Goal: Obtain resource: Download file/media

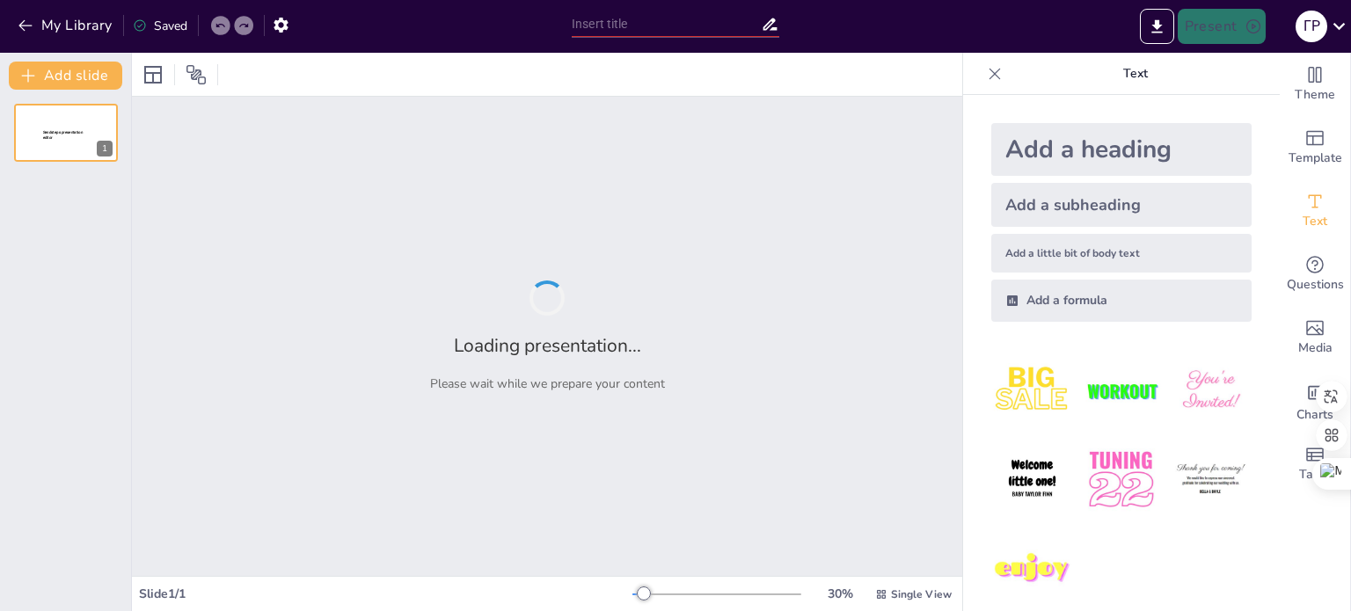
type input "Електричний струм і здоров'я людини: Структурований план уроку з охорони праці"
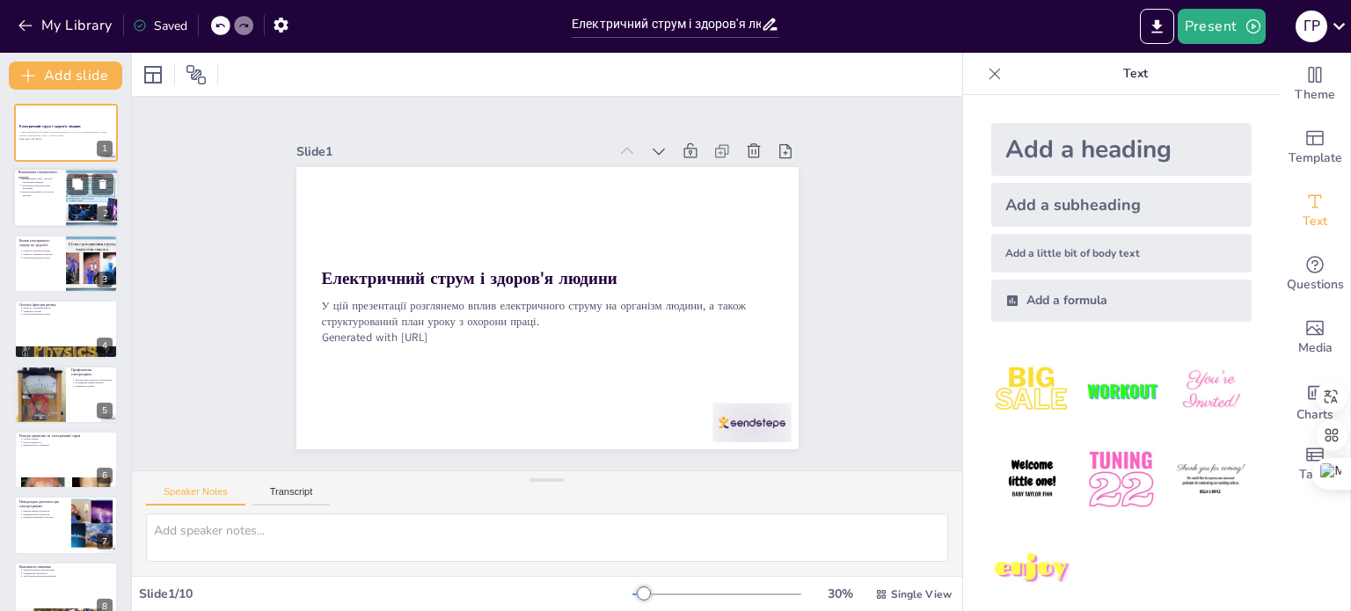
click at [55, 192] on p "Вплив електричного струму на здоров'я" at bounding box center [41, 194] width 39 height 7
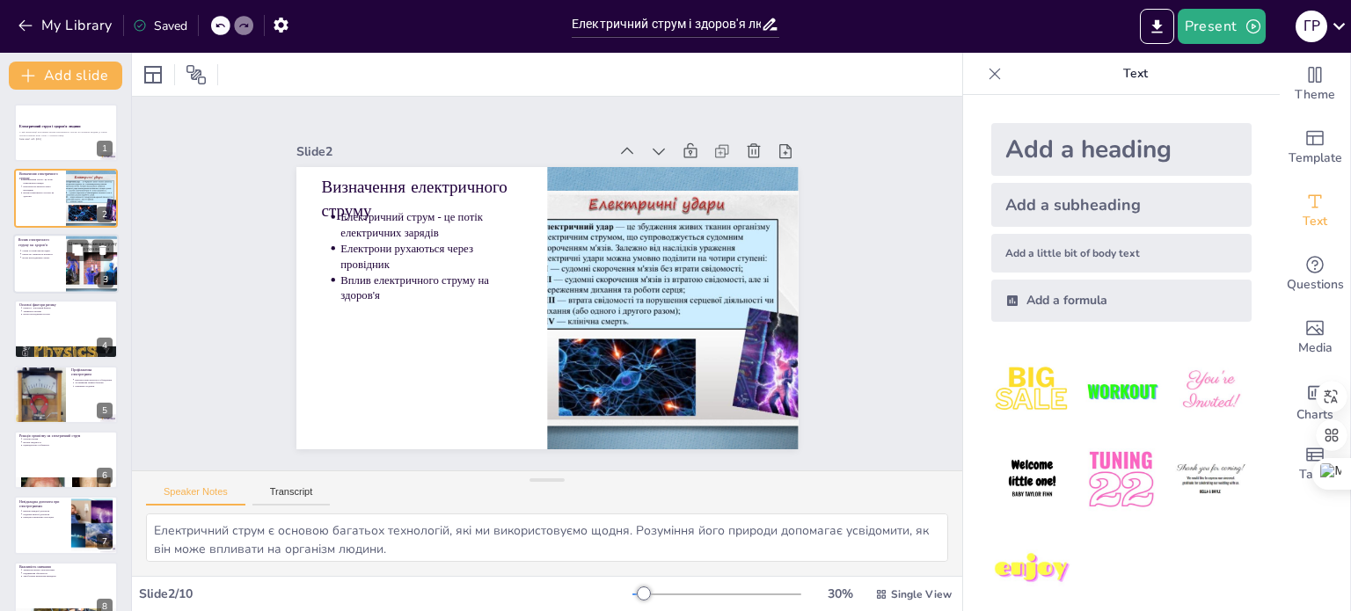
click at [43, 252] on p "Напруга і тривалість контакту" at bounding box center [41, 254] width 39 height 4
type textarea "Опіки є найпоширенішими травмами, які можуть виникнути внаслідок впливу електри…"
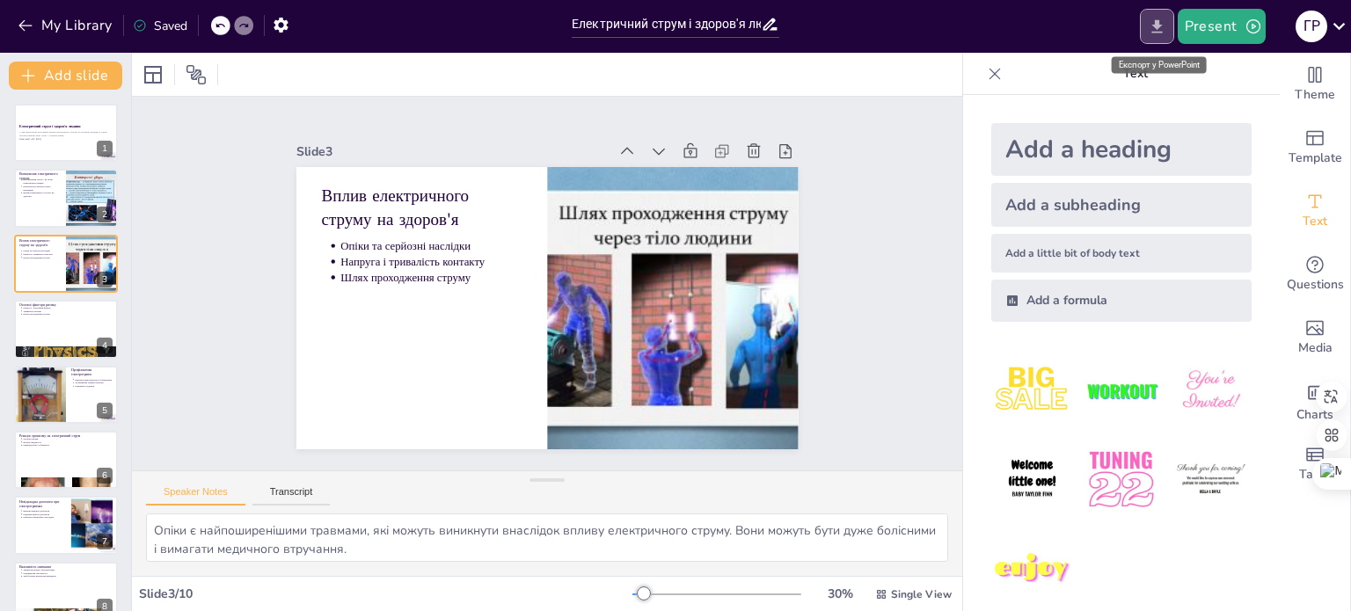
click at [1159, 21] on icon "Export to PowerPoint" at bounding box center [1157, 25] width 11 height 13
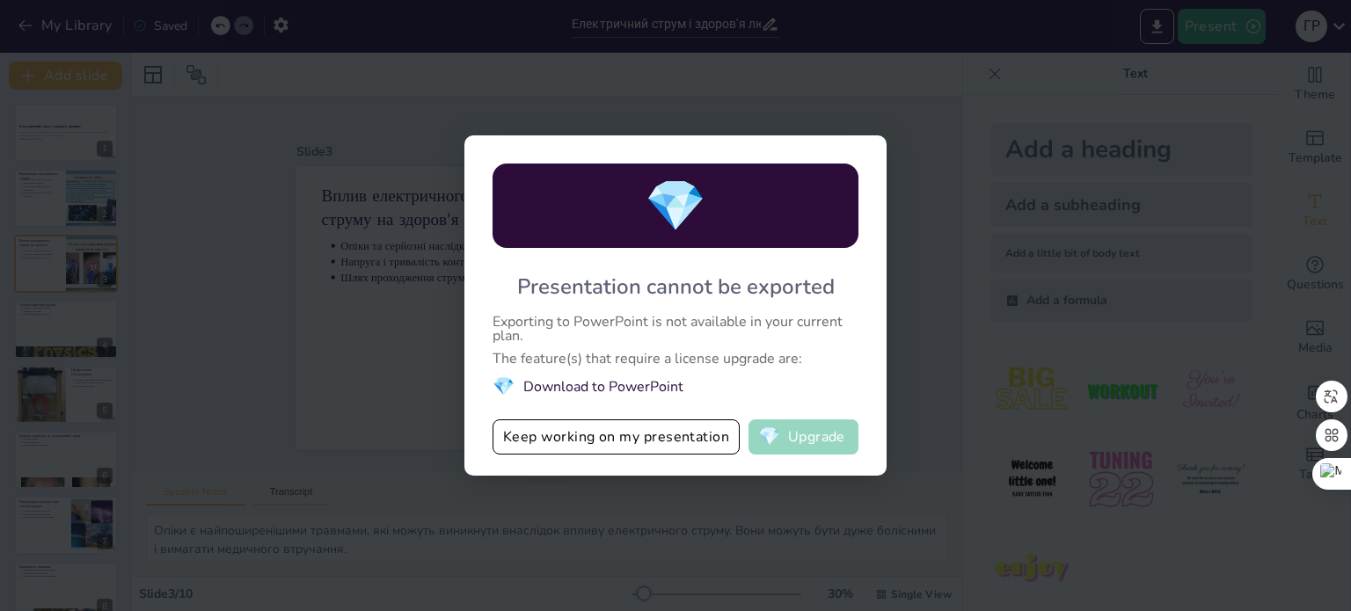
click at [823, 430] on button "💎 Upgrade" at bounding box center [804, 437] width 110 height 35
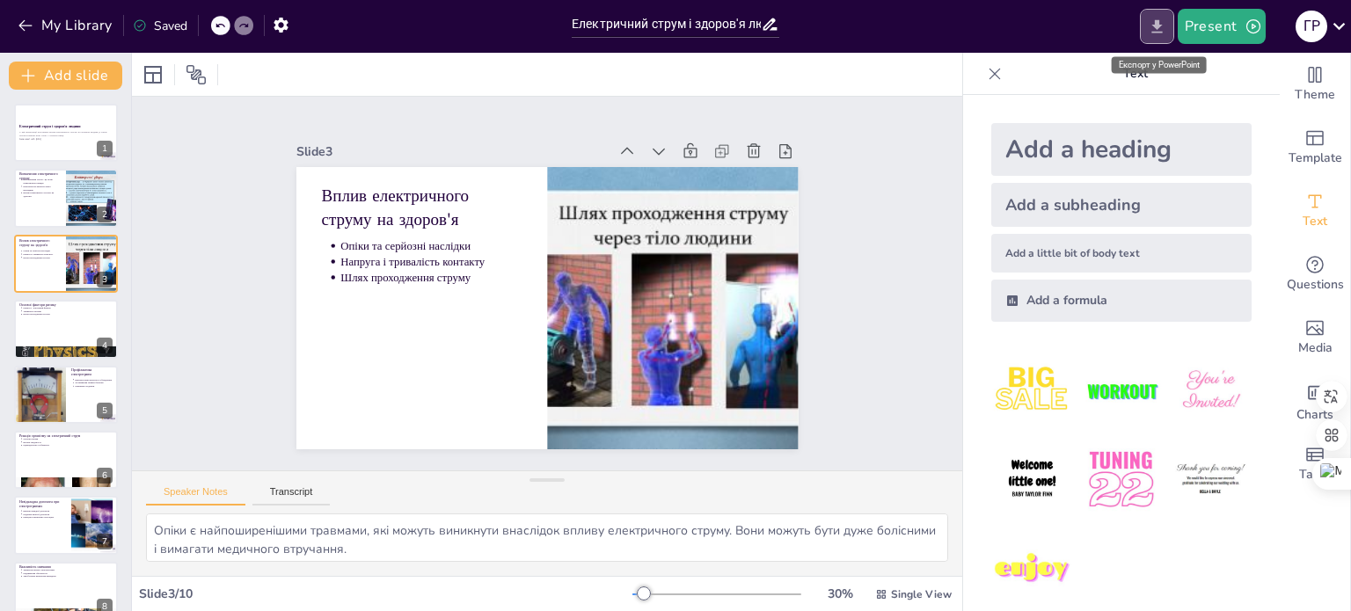
click at [1161, 18] on icon "Export to PowerPoint" at bounding box center [1157, 27] width 18 height 18
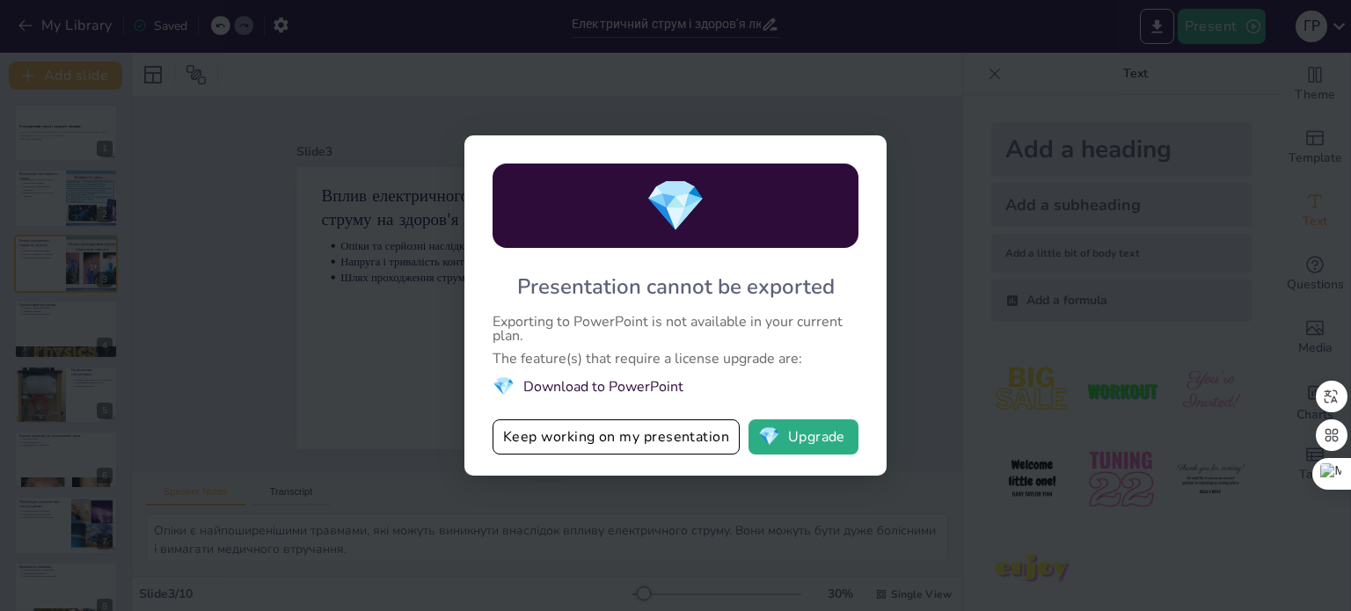
click at [640, 390] on li "💎 Download to PowerPoint" at bounding box center [676, 387] width 366 height 24
click at [633, 386] on li "💎 Download to PowerPoint" at bounding box center [676, 387] width 366 height 24
click at [630, 434] on button "Keep working on my presentation" at bounding box center [616, 437] width 247 height 35
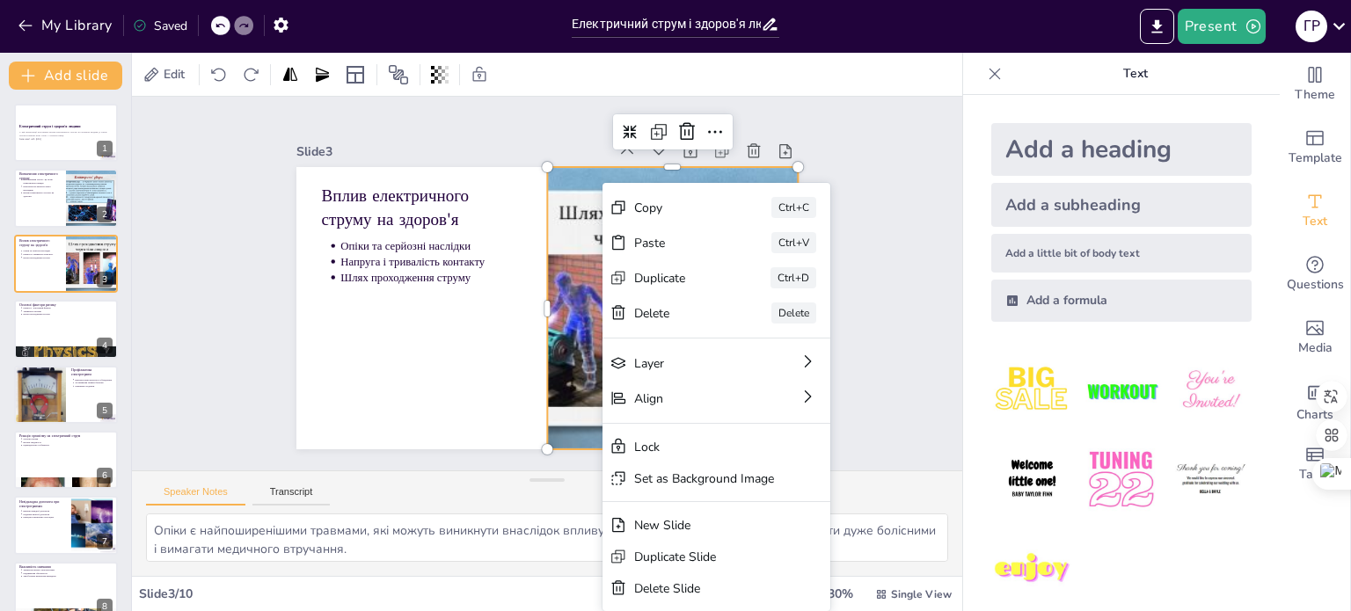
click at [856, 135] on div "Slide 1 Електричний струм і здоров'я людини У цій презентації розглянемо вплив …" at bounding box center [547, 284] width 890 height 538
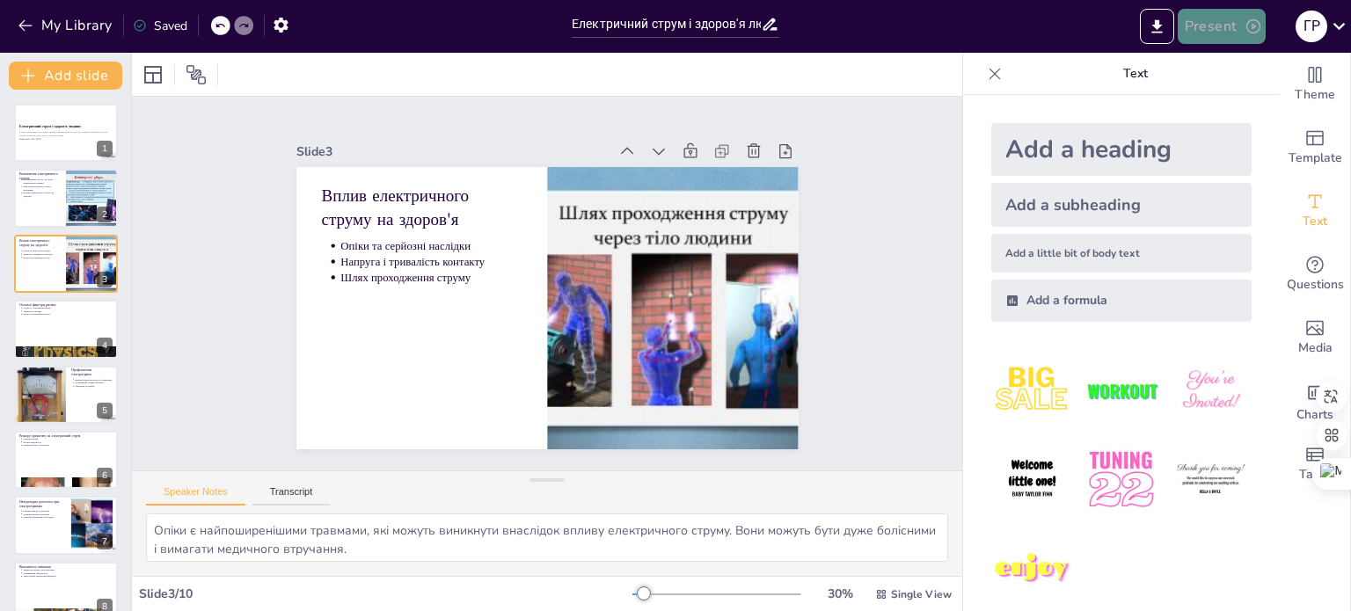
click at [1258, 23] on icon "button" at bounding box center [1254, 27] width 18 height 18
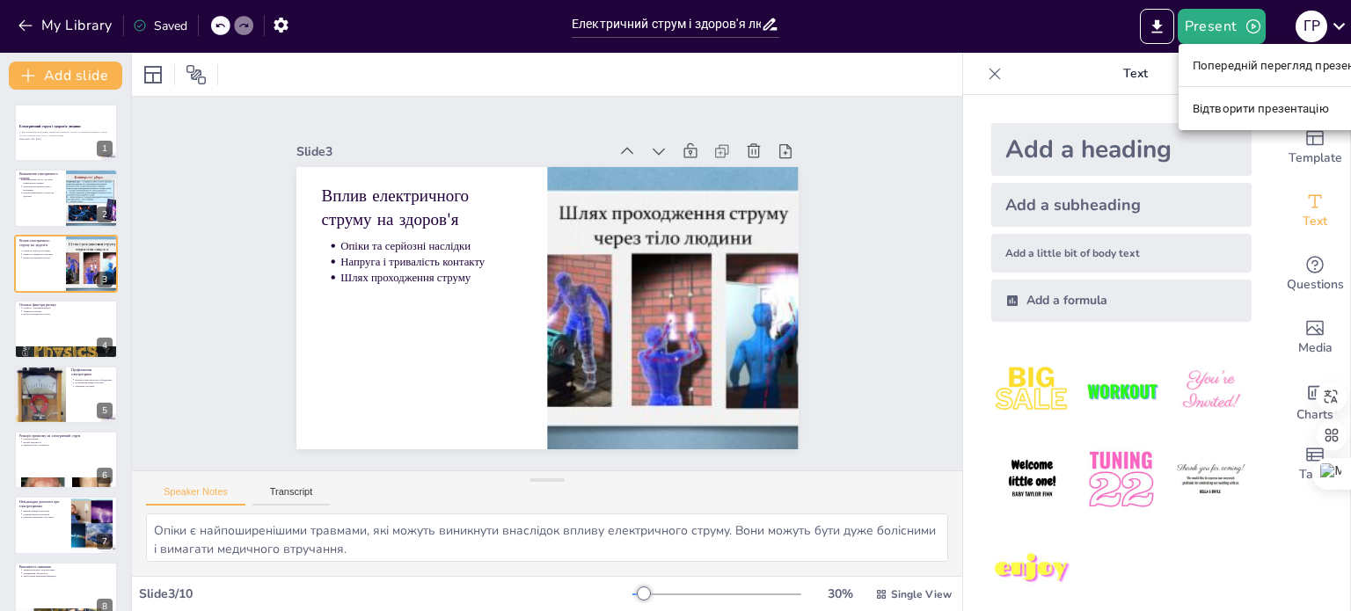
click at [1155, 27] on div at bounding box center [675, 305] width 1351 height 611
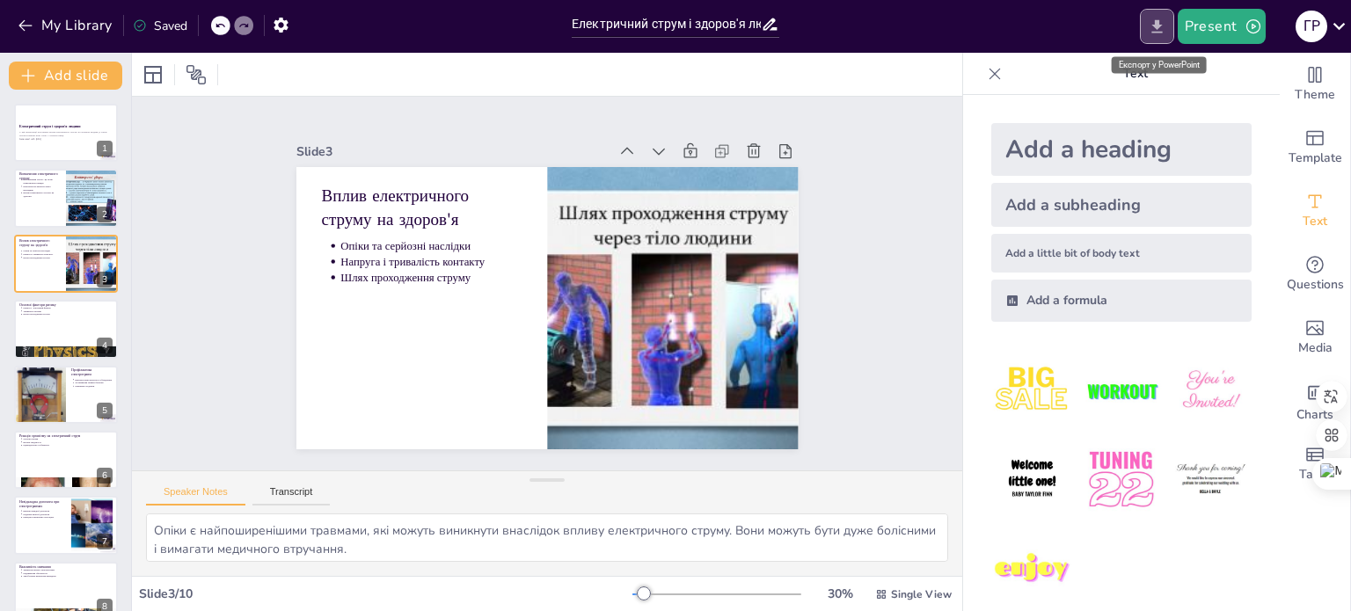
click at [1146, 23] on button "Export to PowerPoint" at bounding box center [1157, 26] width 34 height 35
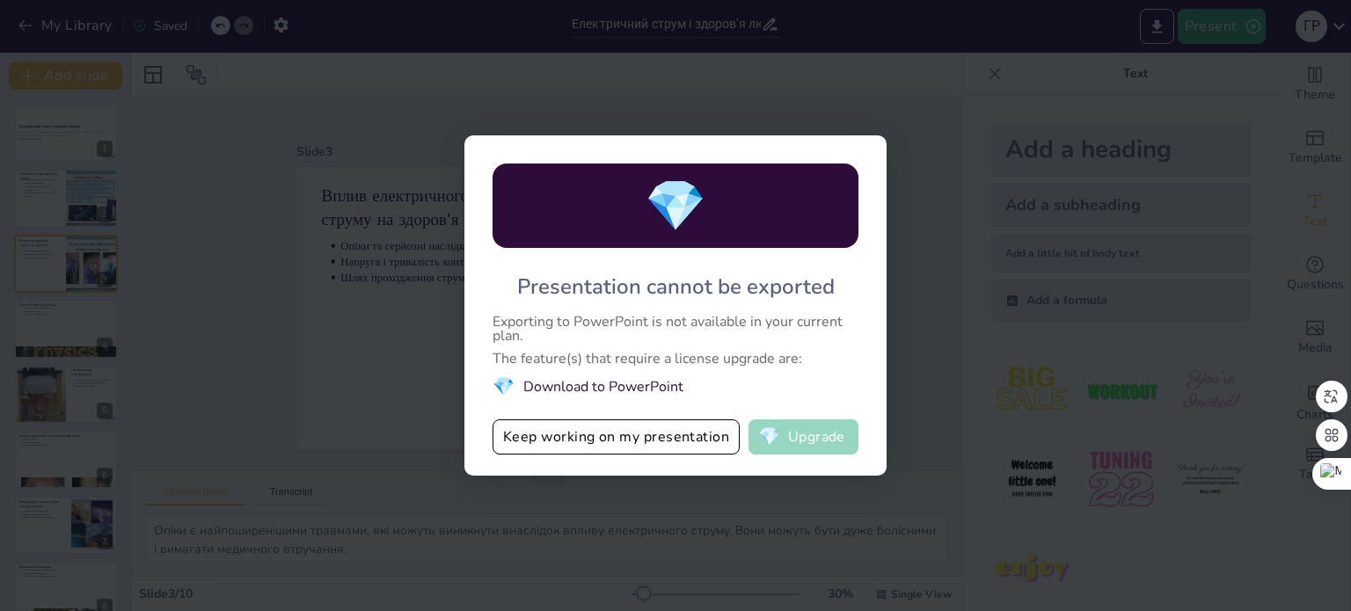
click at [823, 431] on button "💎 Upgrade" at bounding box center [804, 437] width 110 height 35
